Goal: Information Seeking & Learning: Learn about a topic

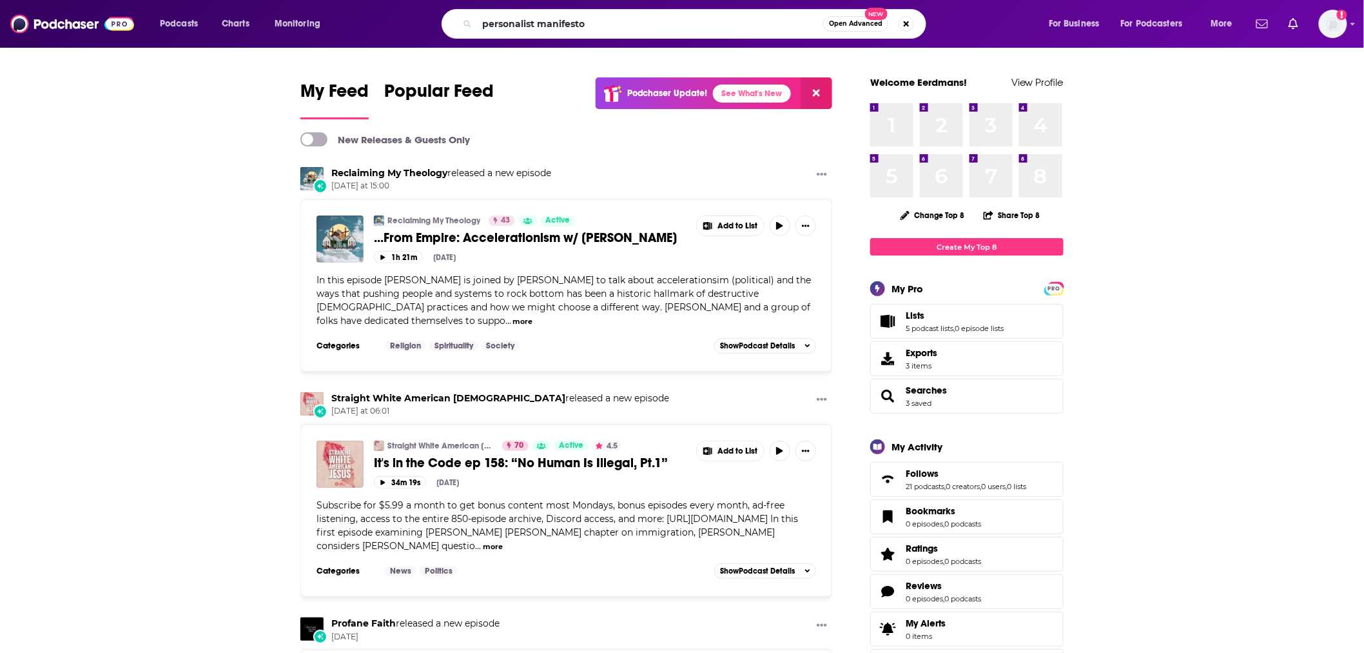
type input "personalist manifesto"
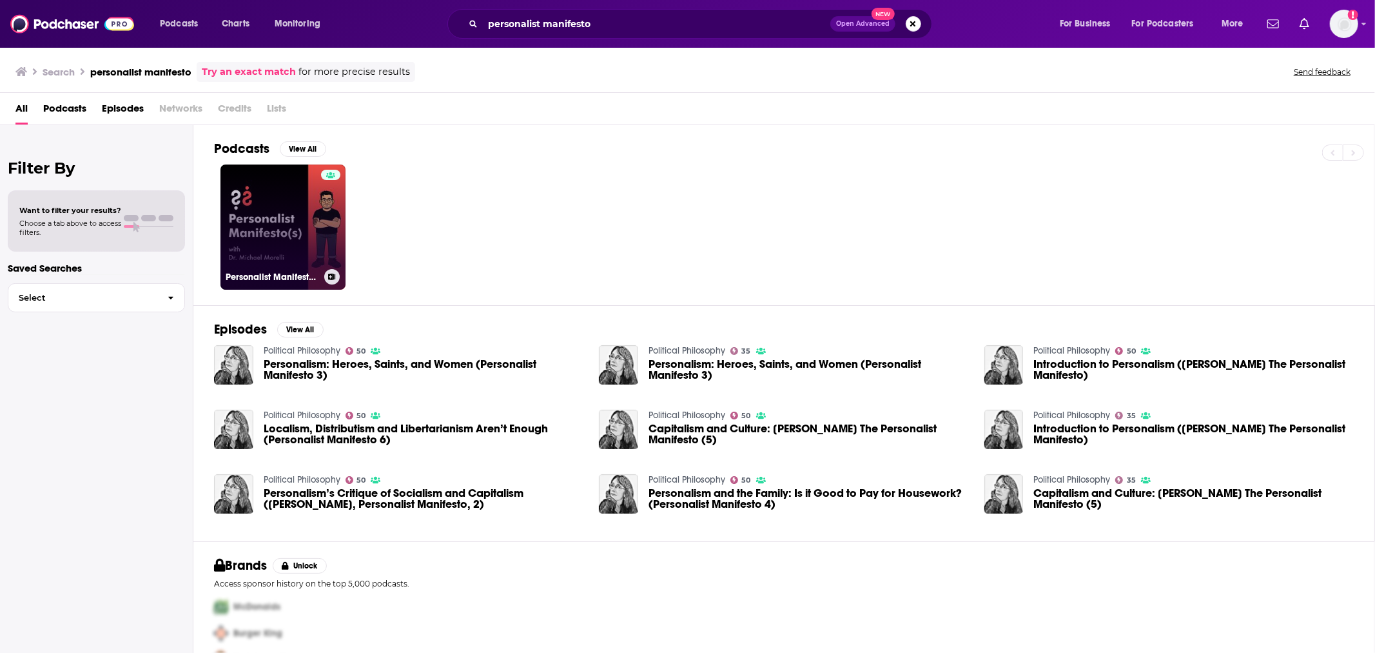
click at [303, 248] on link "Personalist Manifesto(s)" at bounding box center [283, 226] width 125 height 125
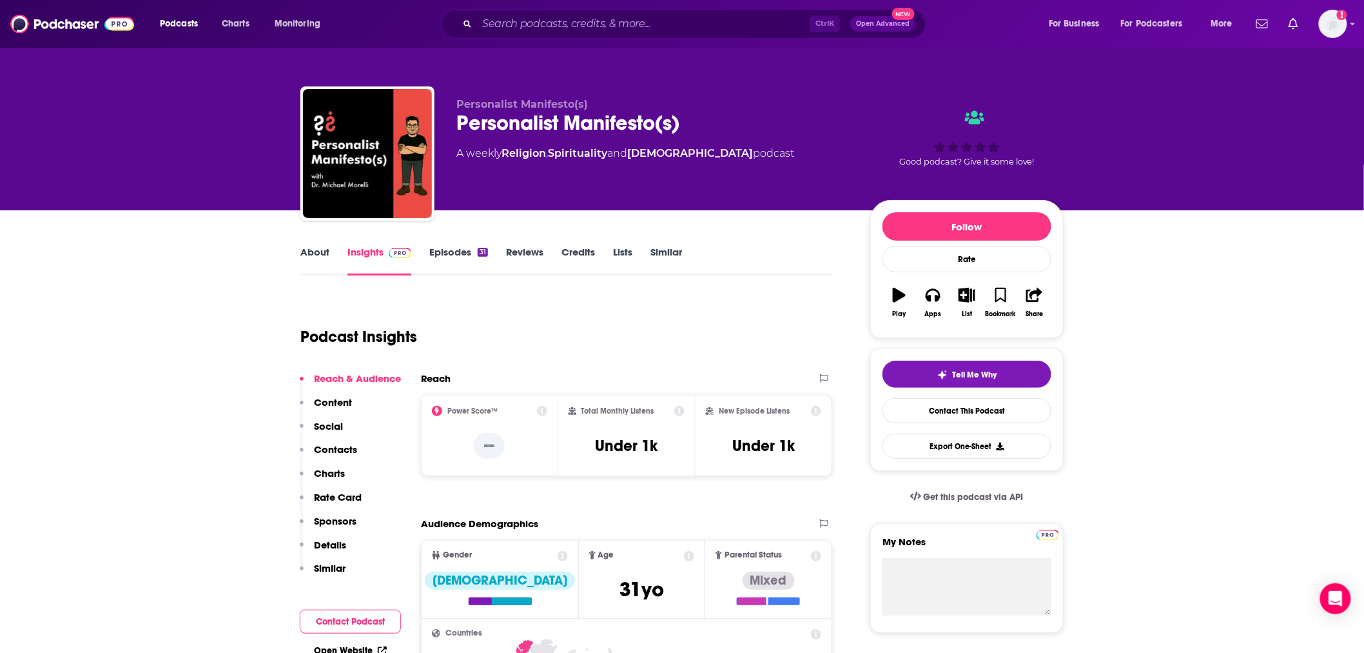
click at [447, 255] on link "Episodes 31" at bounding box center [458, 261] width 59 height 30
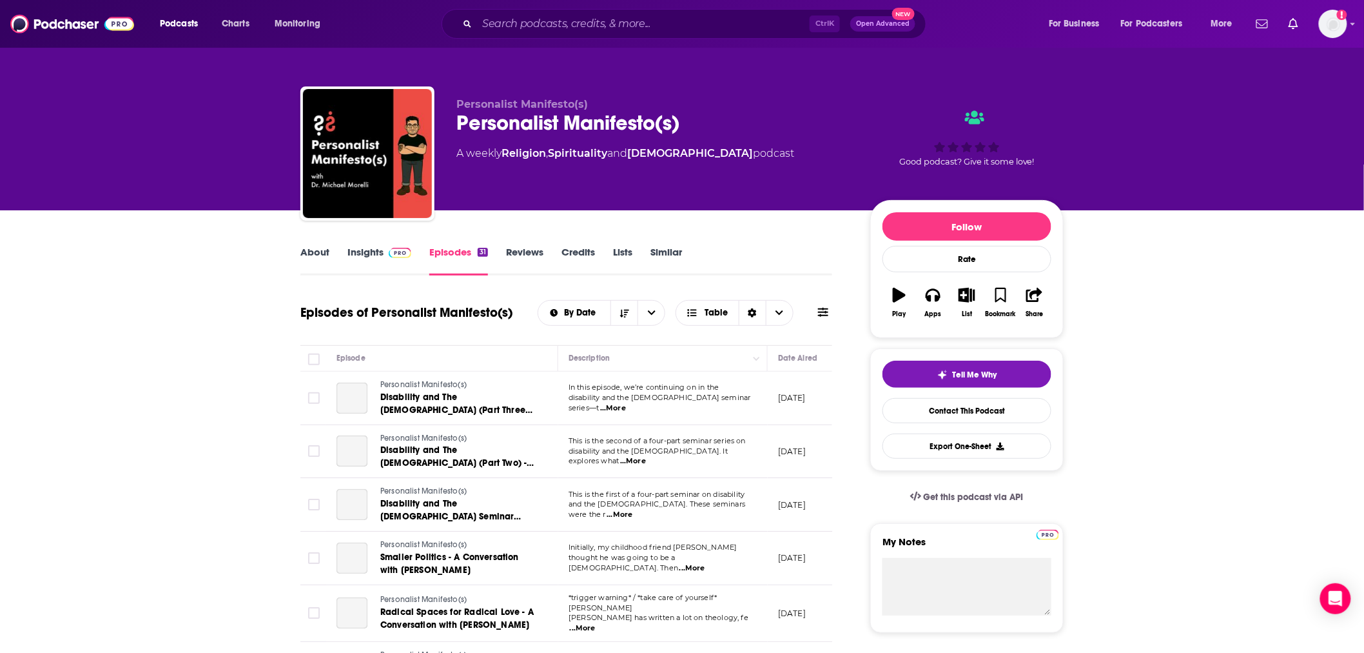
click at [311, 257] on link "About" at bounding box center [314, 261] width 29 height 30
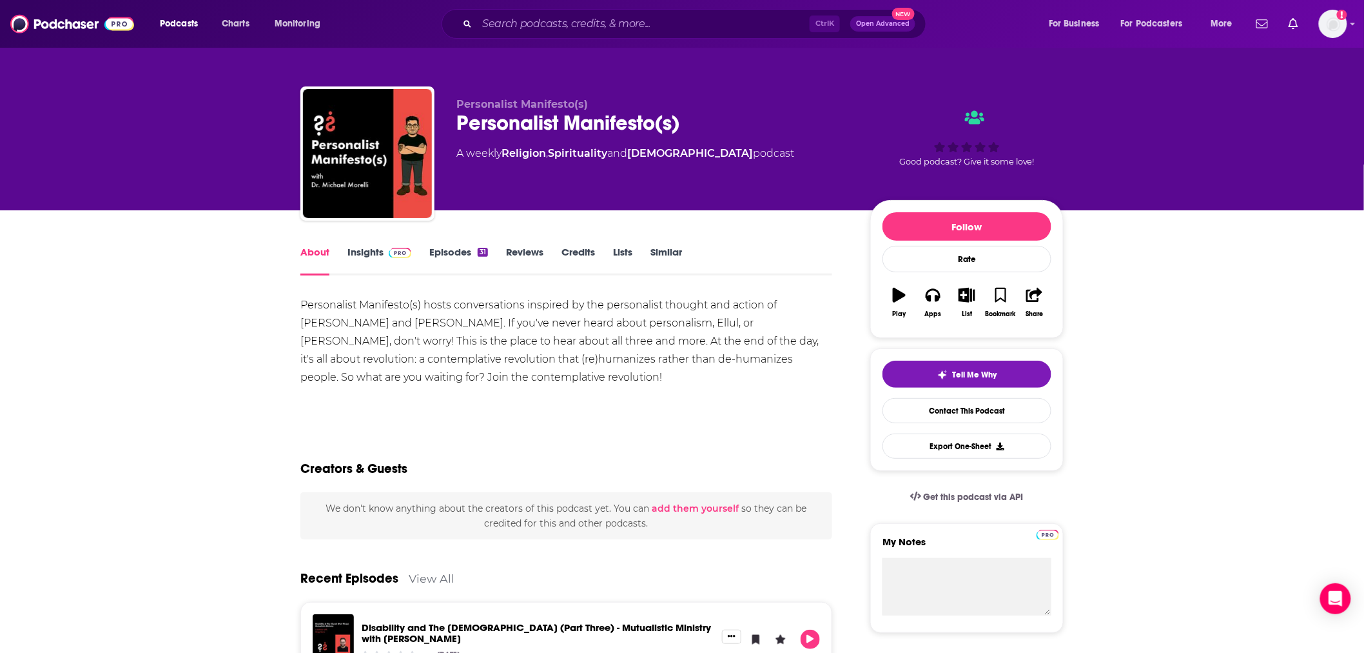
click at [368, 258] on link "Insights" at bounding box center [380, 261] width 64 height 30
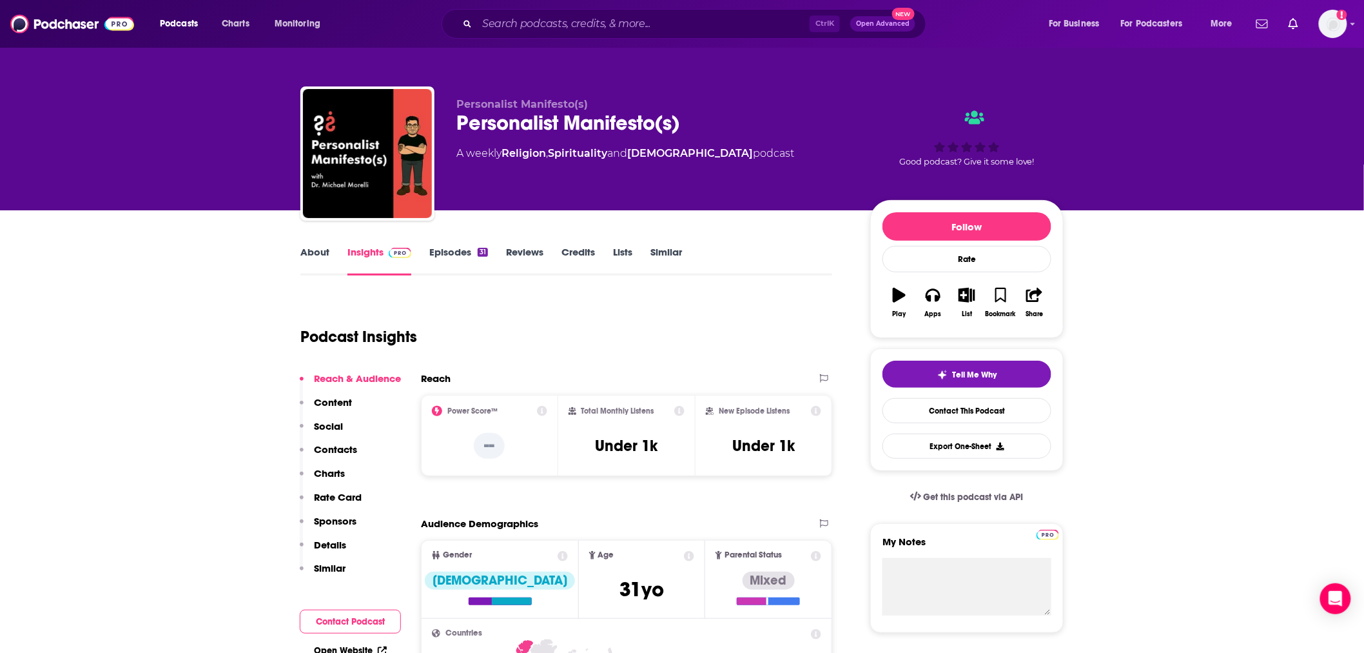
click at [442, 255] on link "Episodes 31" at bounding box center [458, 261] width 59 height 30
